Goal: Task Accomplishment & Management: Use online tool/utility

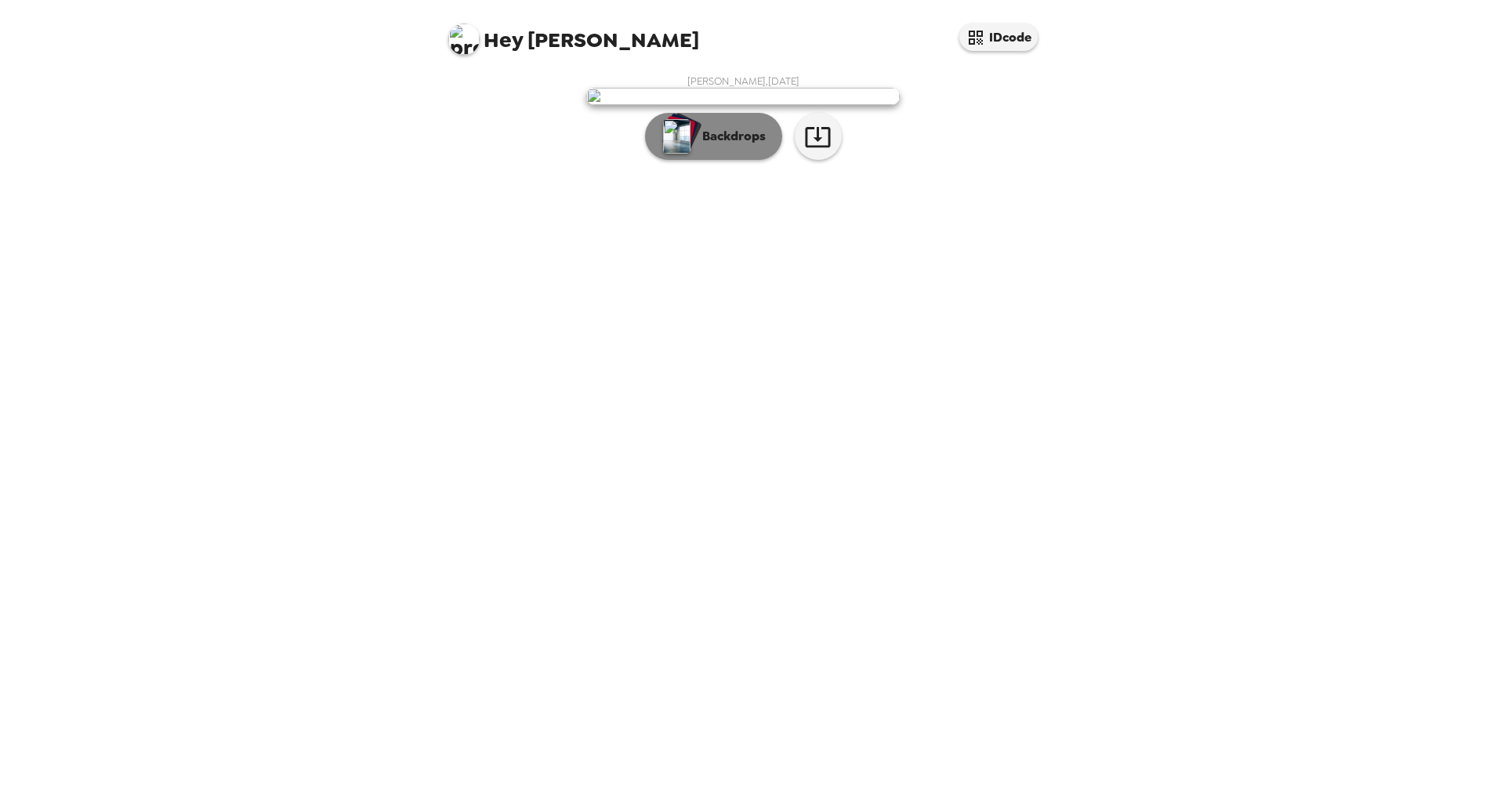
click at [725, 146] on p "Backdrops" at bounding box center [730, 136] width 71 height 19
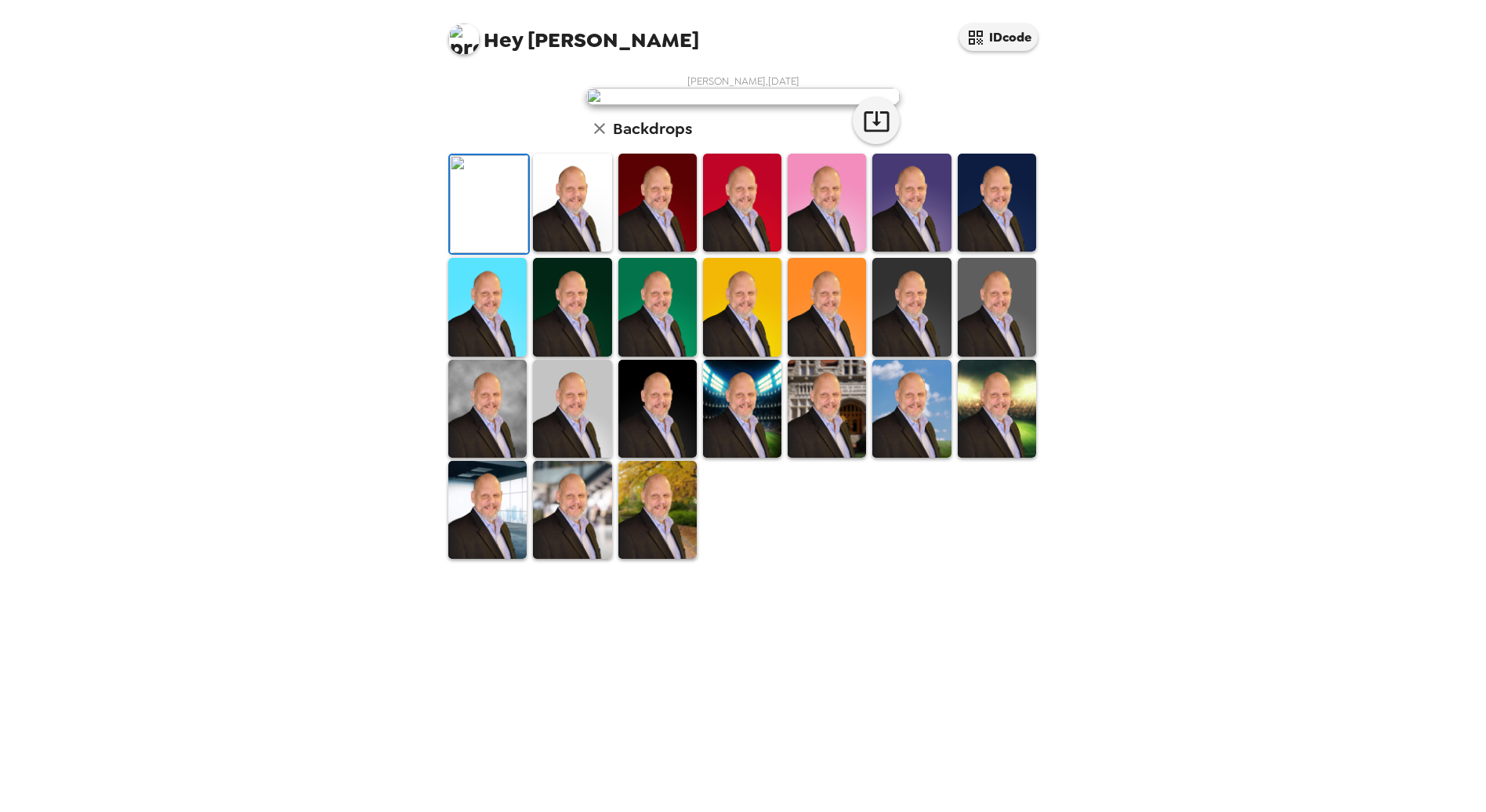
scroll to position [149, 0]
click at [818, 457] on img at bounding box center [827, 408] width 79 height 98
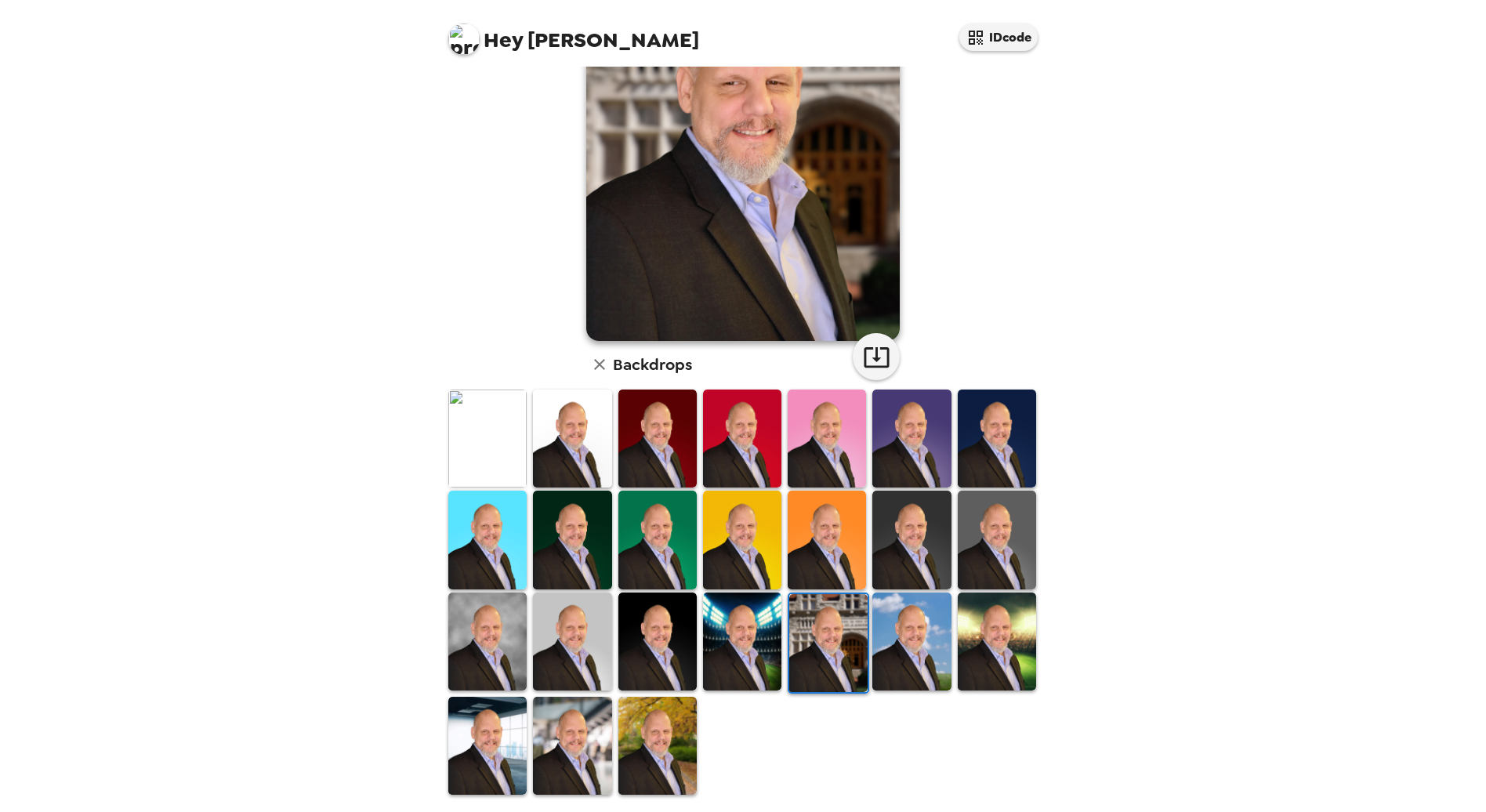
click at [909, 635] on img at bounding box center [911, 641] width 79 height 98
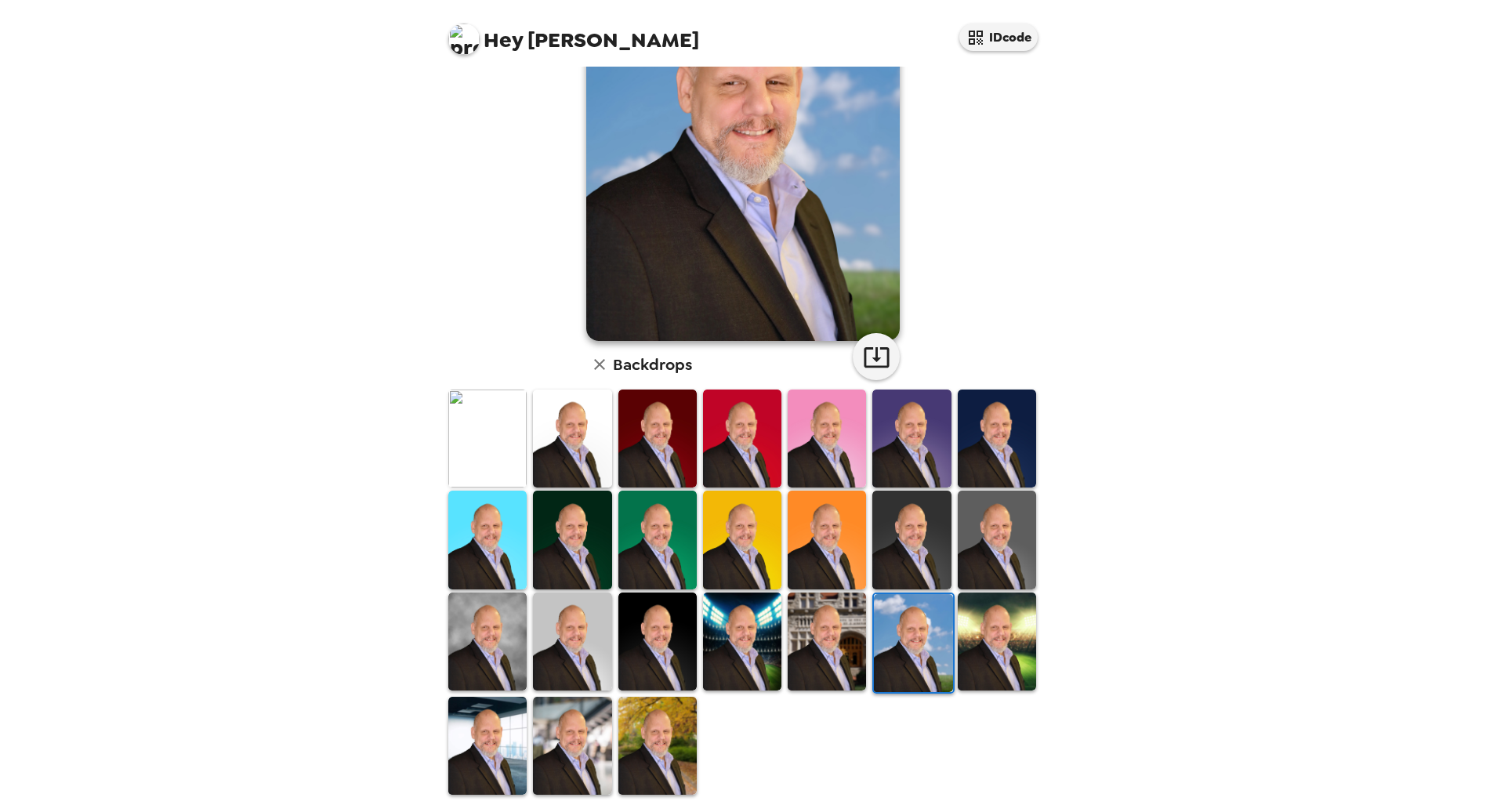
click at [986, 631] on img at bounding box center [997, 641] width 79 height 98
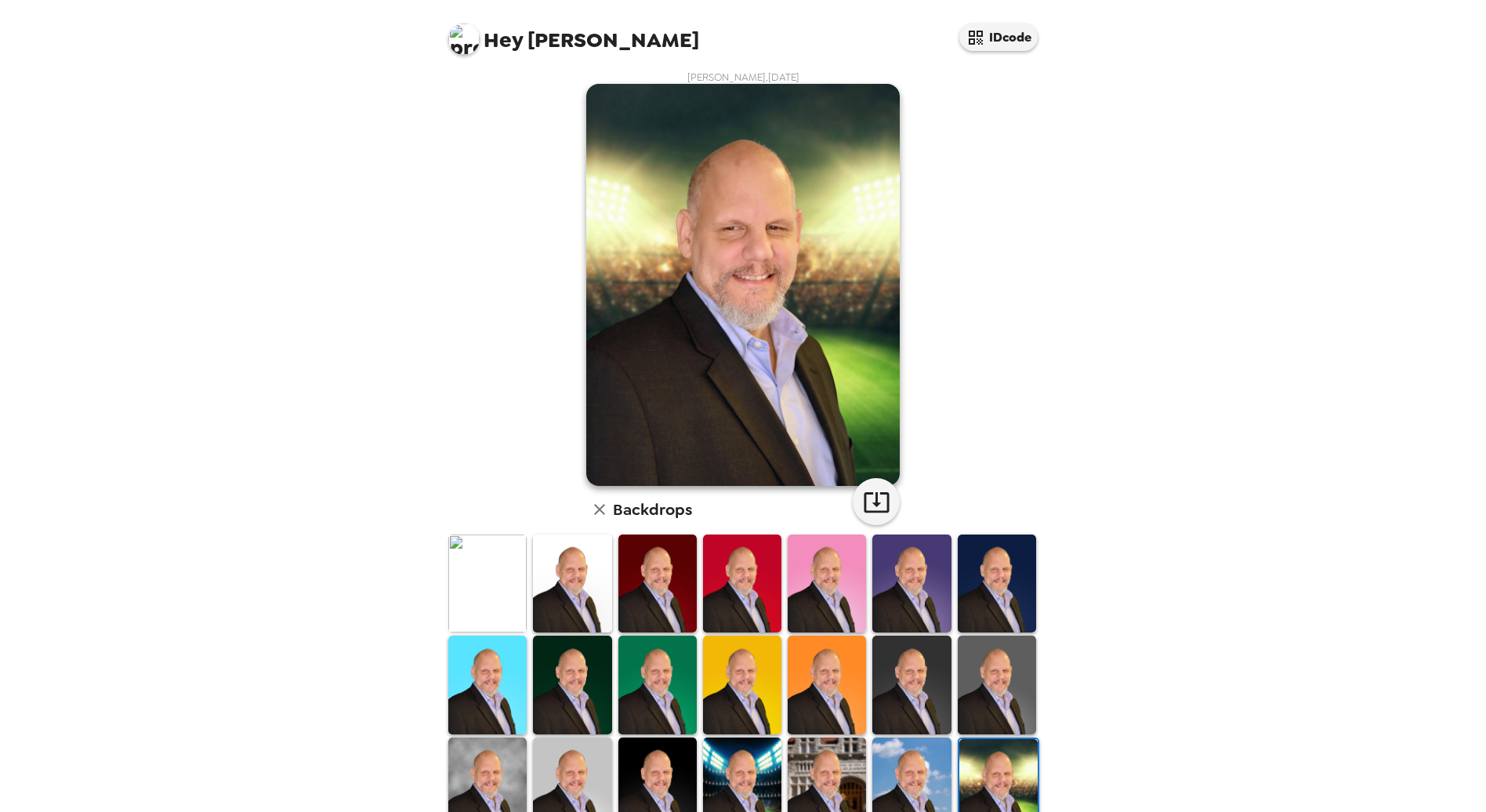
scroll to position [0, 0]
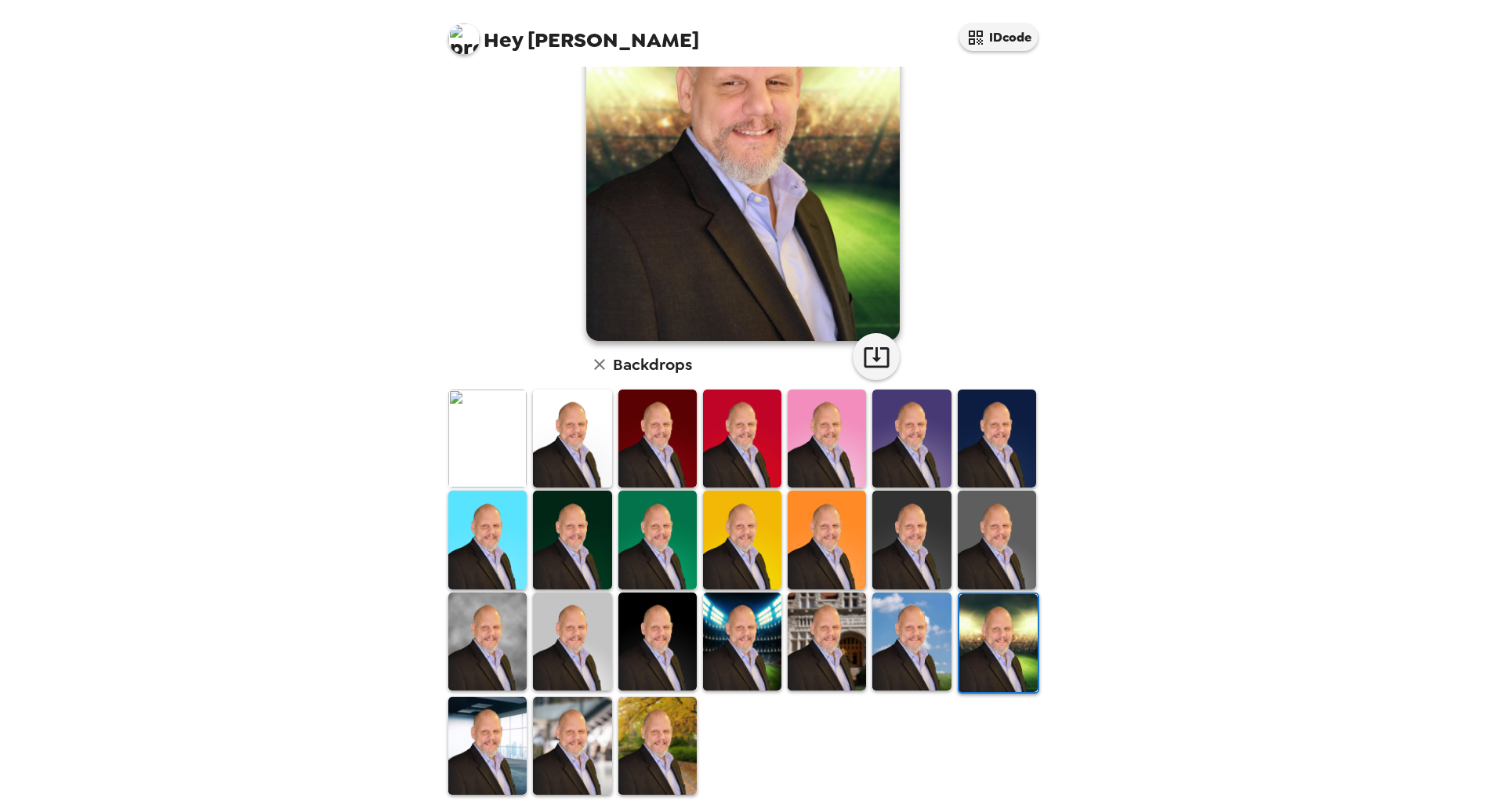
click at [583, 739] on img at bounding box center [572, 746] width 79 height 98
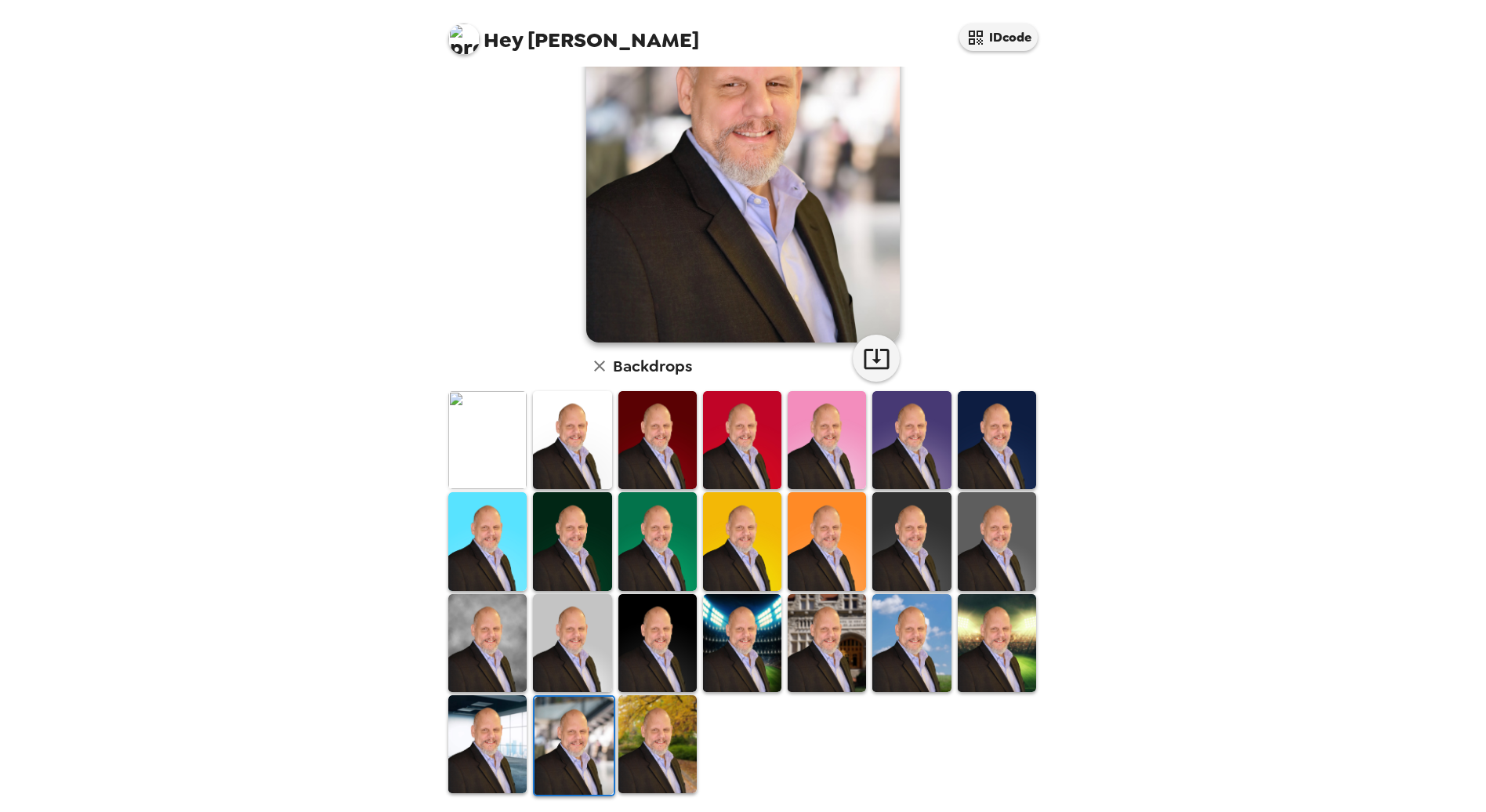
scroll to position [149, 0]
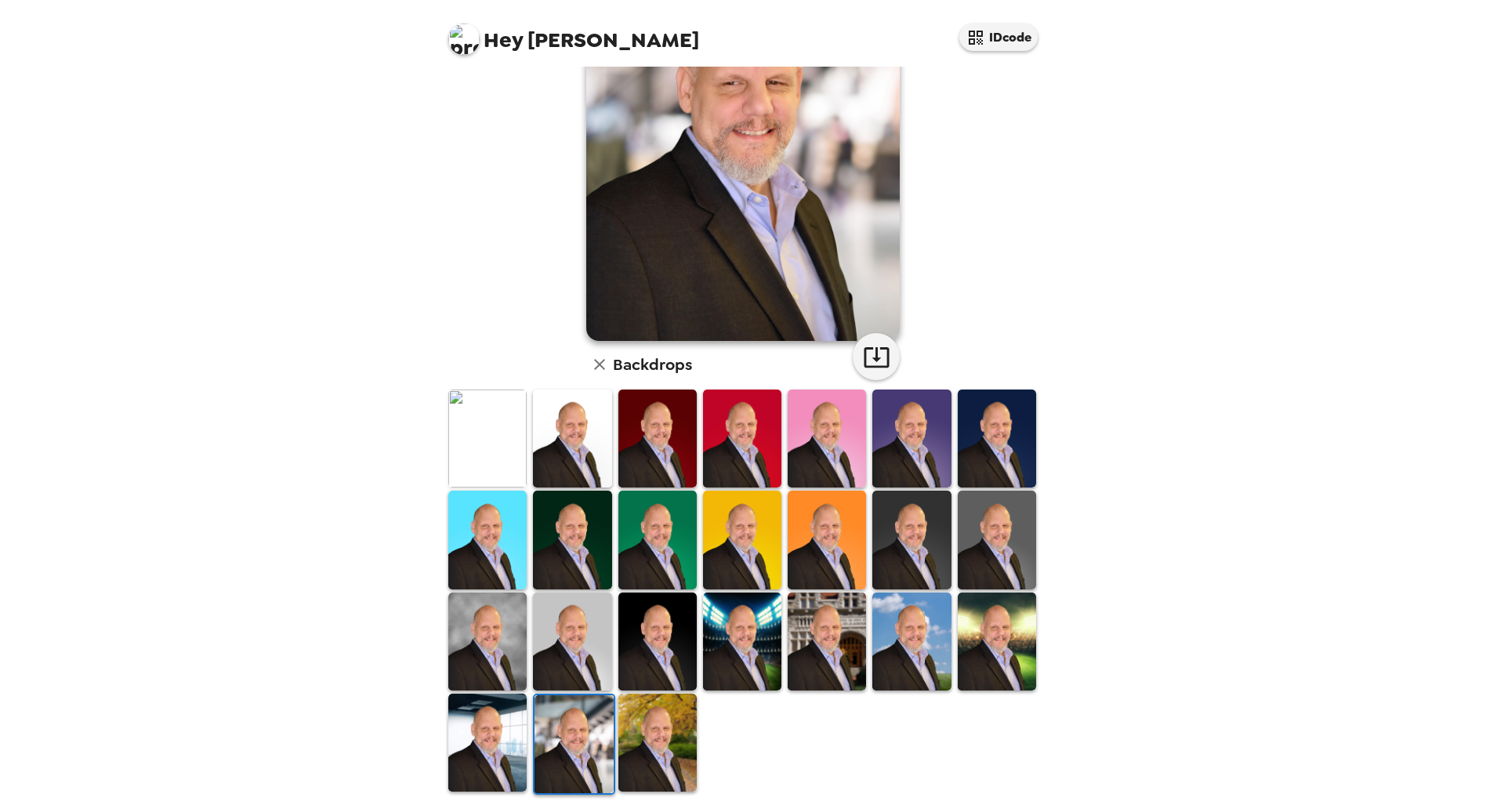
click at [490, 742] on img at bounding box center [488, 742] width 79 height 98
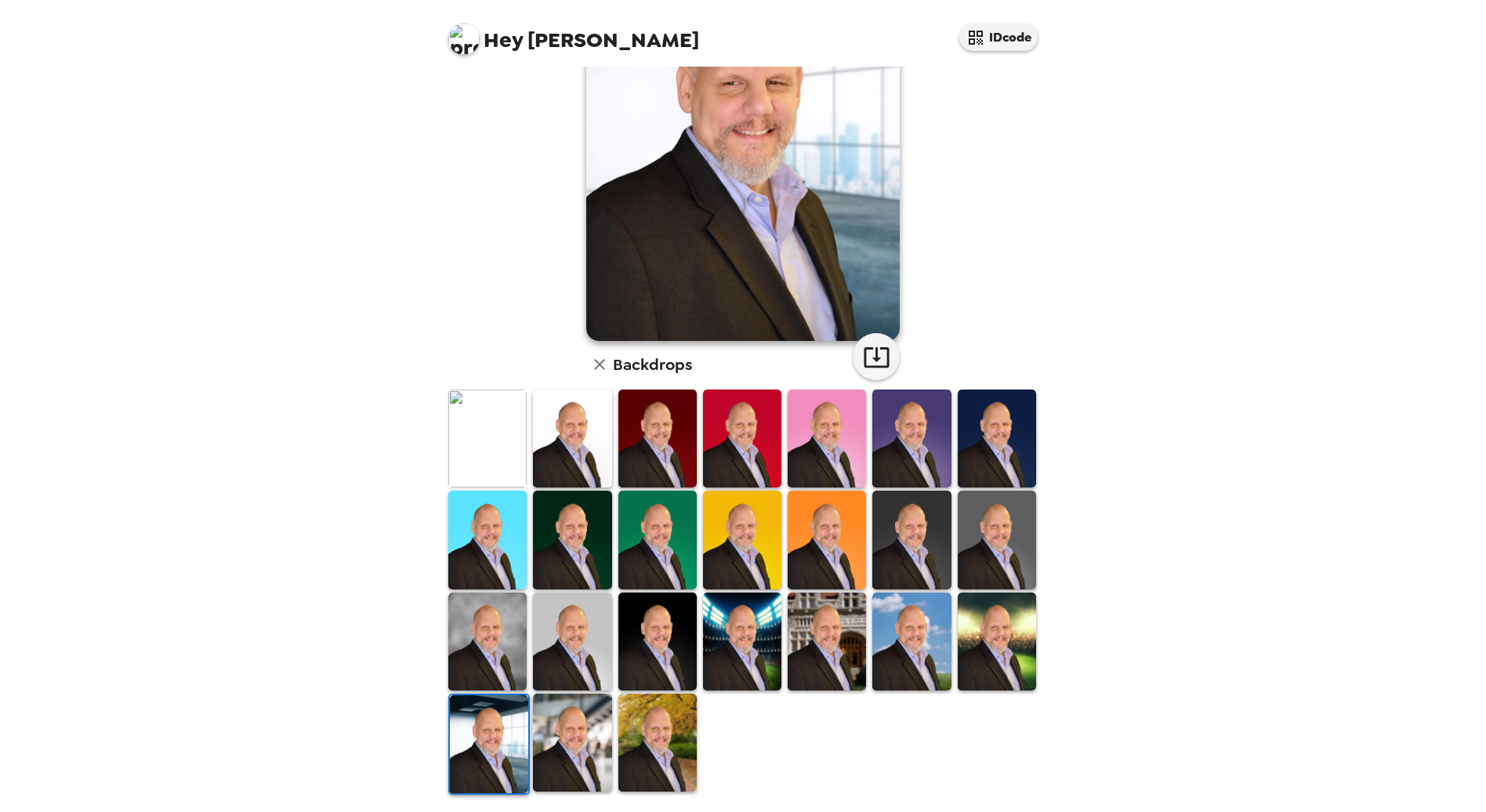
click at [562, 729] on img at bounding box center [572, 742] width 79 height 98
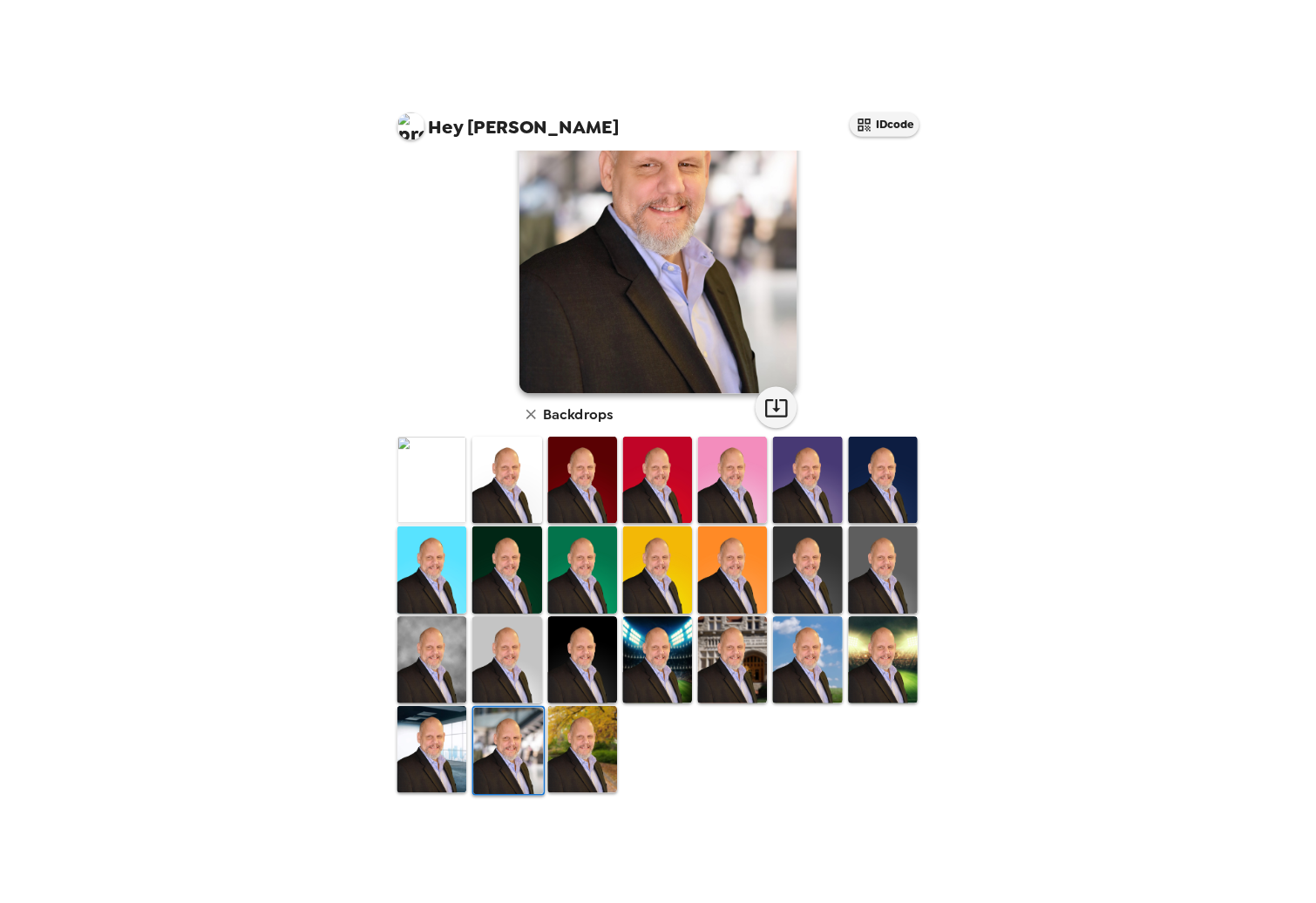
scroll to position [0, 0]
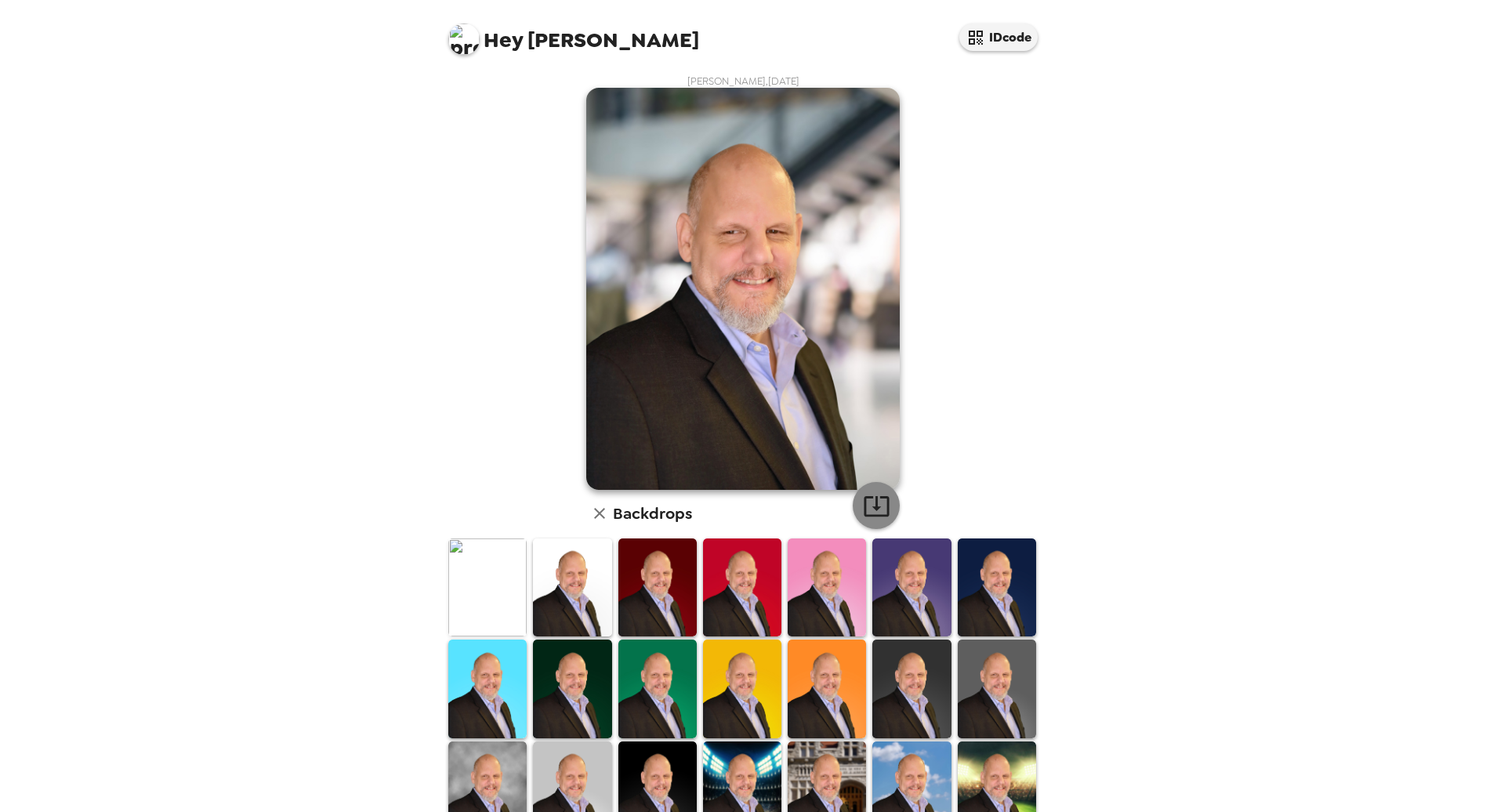
click at [873, 502] on icon "button" at bounding box center [877, 506] width 28 height 28
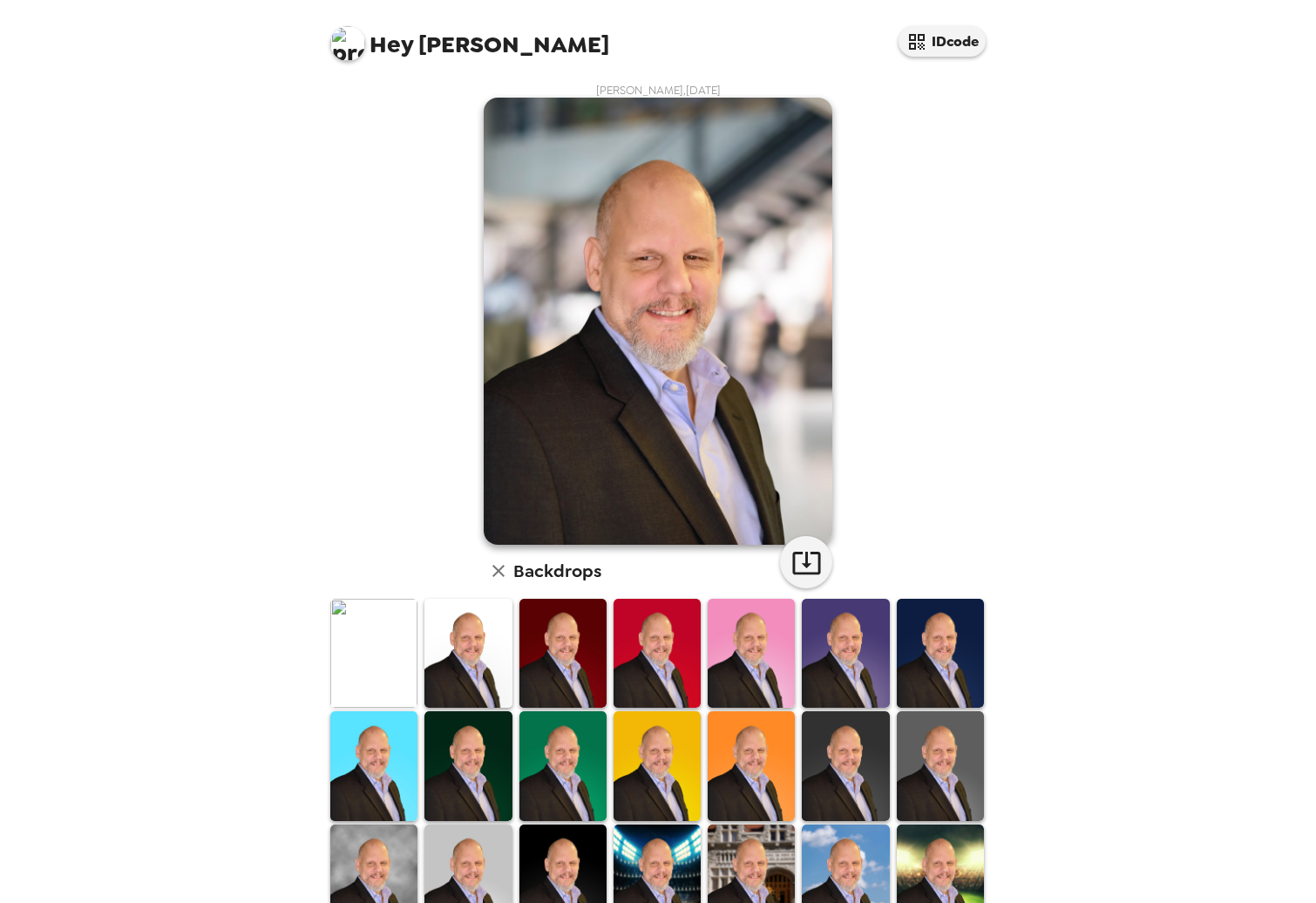
drag, startPoint x: 1309, startPoint y: 363, endPoint x: 635, endPoint y: 246, distance: 684.1
click at [635, 246] on img at bounding box center [657, 321] width 348 height 447
click at [278, 306] on div "Hey [PERSON_NAME] IDcode [PERSON_NAME] , [DATE] Backdrops" at bounding box center [658, 451] width 1316 height 903
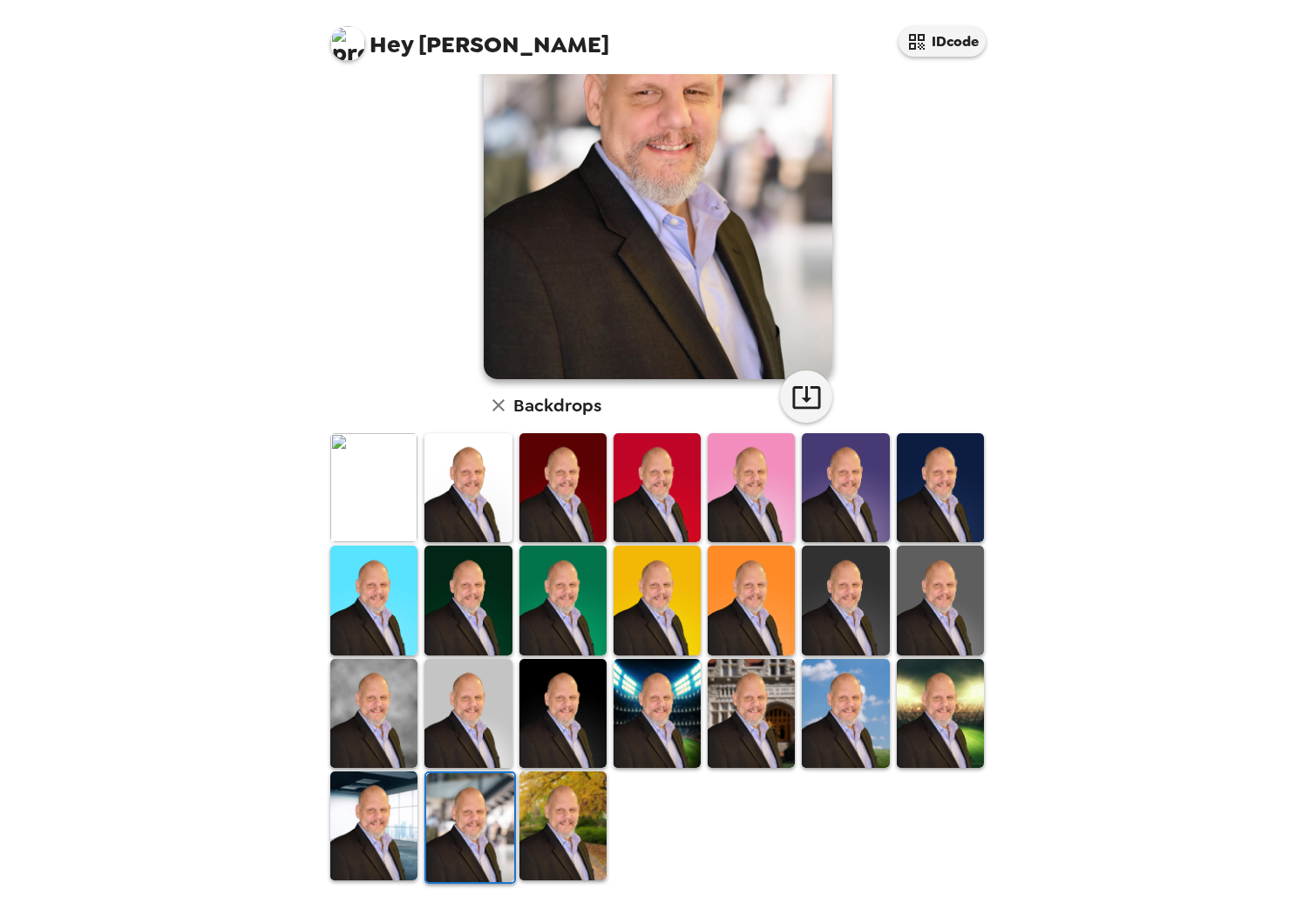
scroll to position [50, 0]
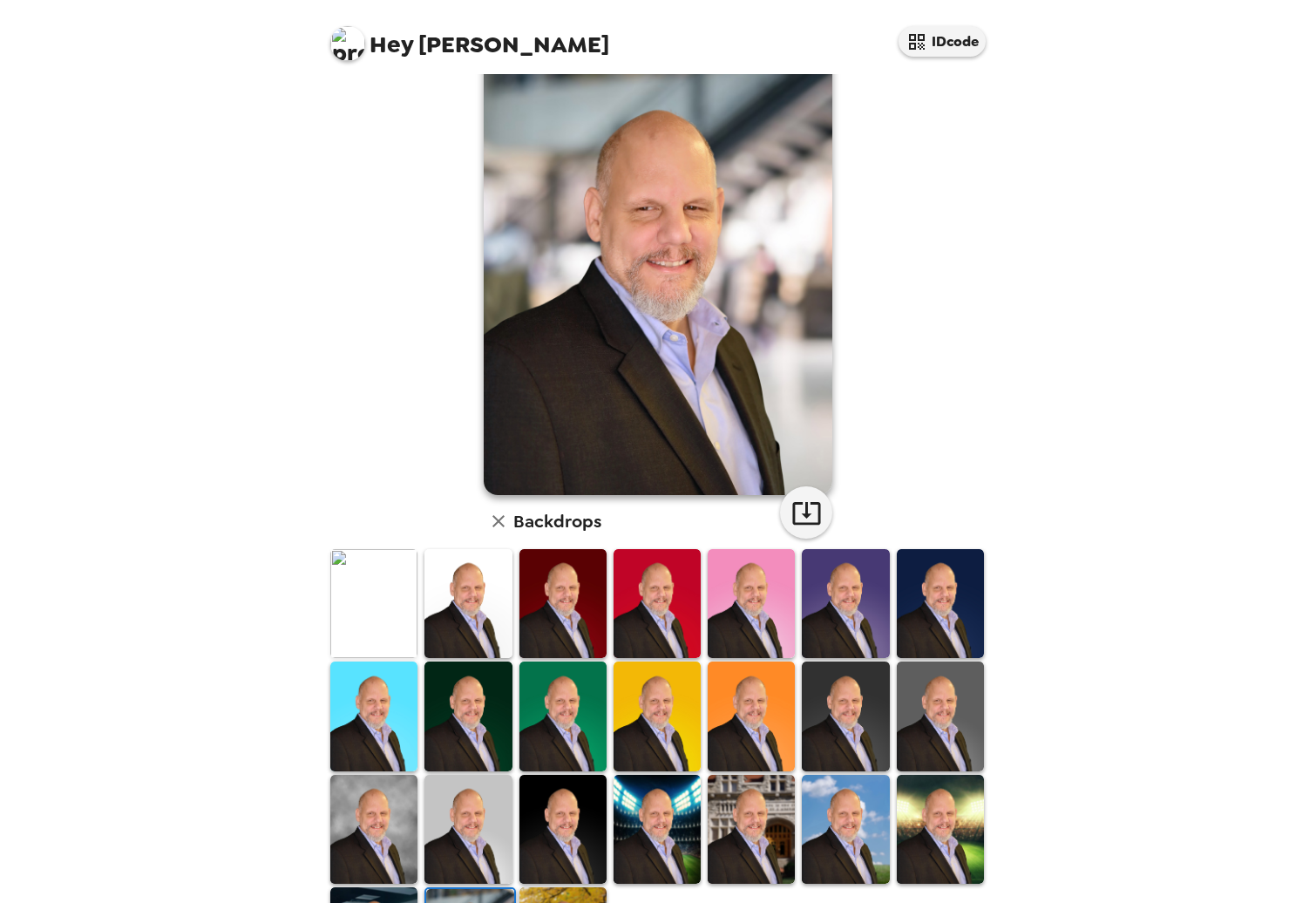
click at [244, 443] on div "Hey [PERSON_NAME] IDcode [PERSON_NAME] , [DATE] Backdrops" at bounding box center [658, 451] width 1316 height 903
